Goal: Task Accomplishment & Management: Complete application form

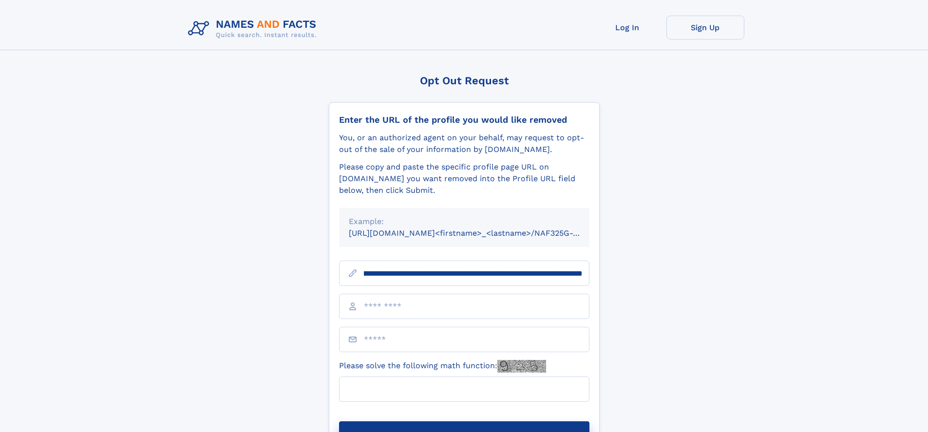
scroll to position [0, 116]
type input "**********"
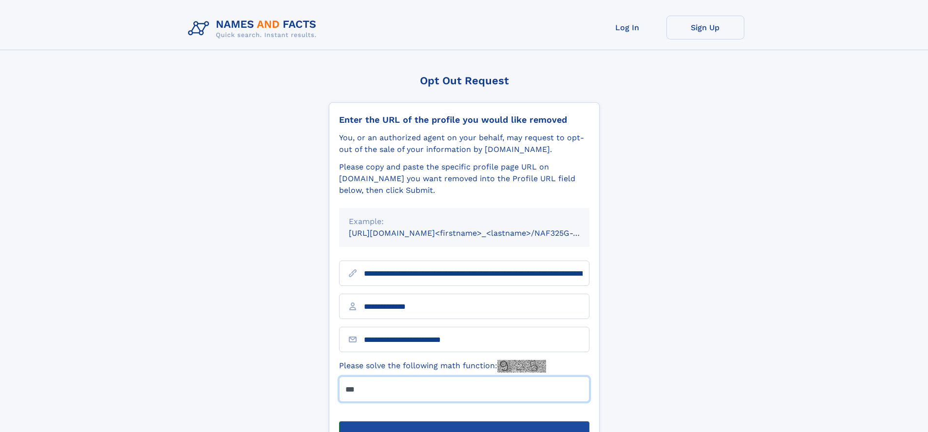
type input "***"
click at [464, 422] on button "Submit Opt Out Request" at bounding box center [464, 437] width 251 height 31
